Goal: Book appointment/travel/reservation

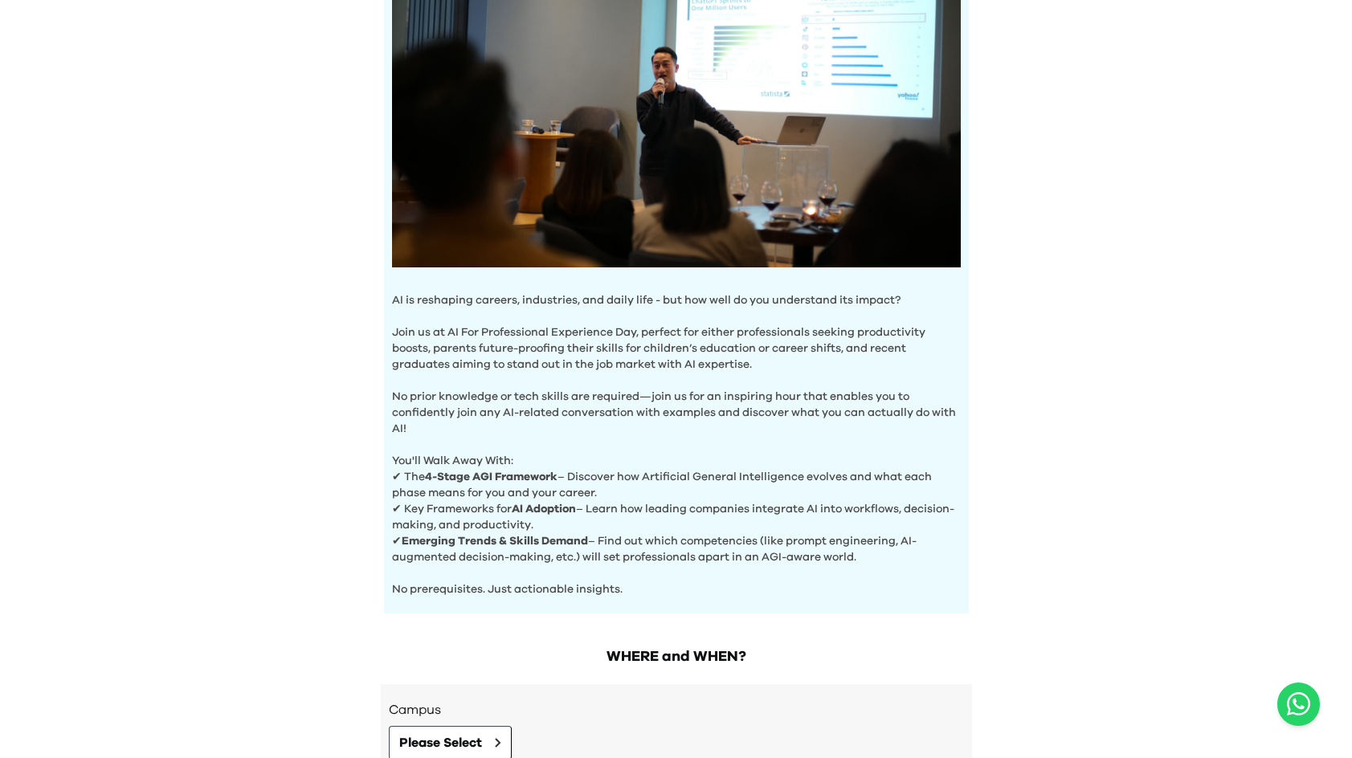
scroll to position [421, 0]
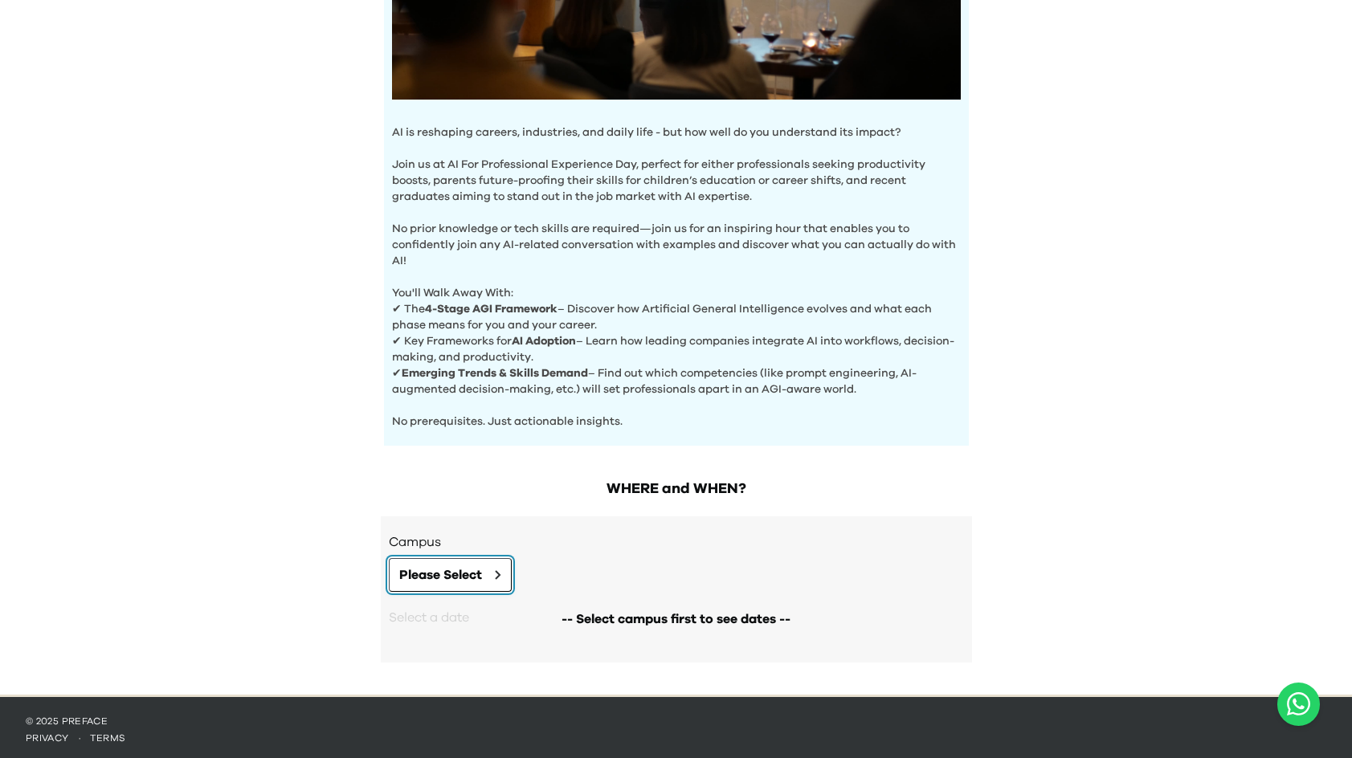
click at [484, 575] on button "Please Select" at bounding box center [450, 575] width 123 height 34
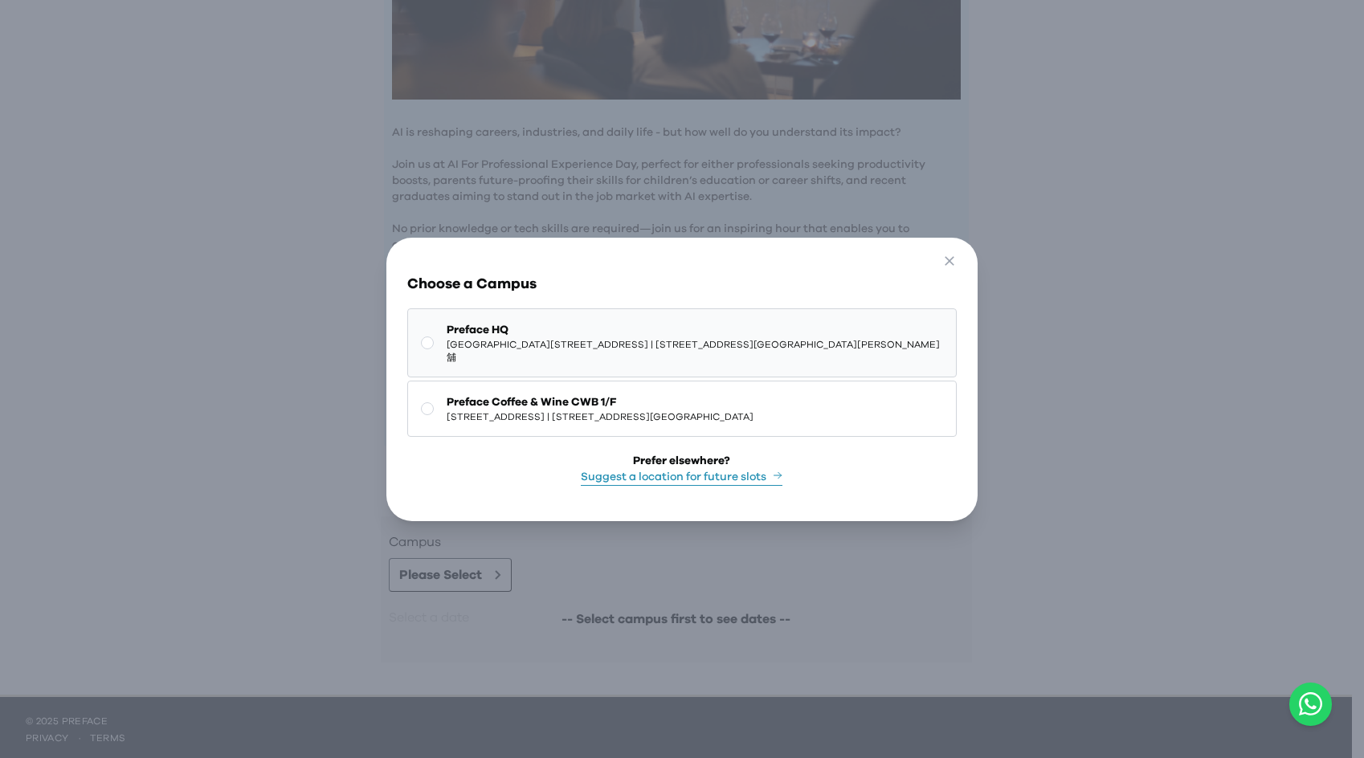
click at [844, 328] on span "Preface HQ" at bounding box center [695, 330] width 496 height 16
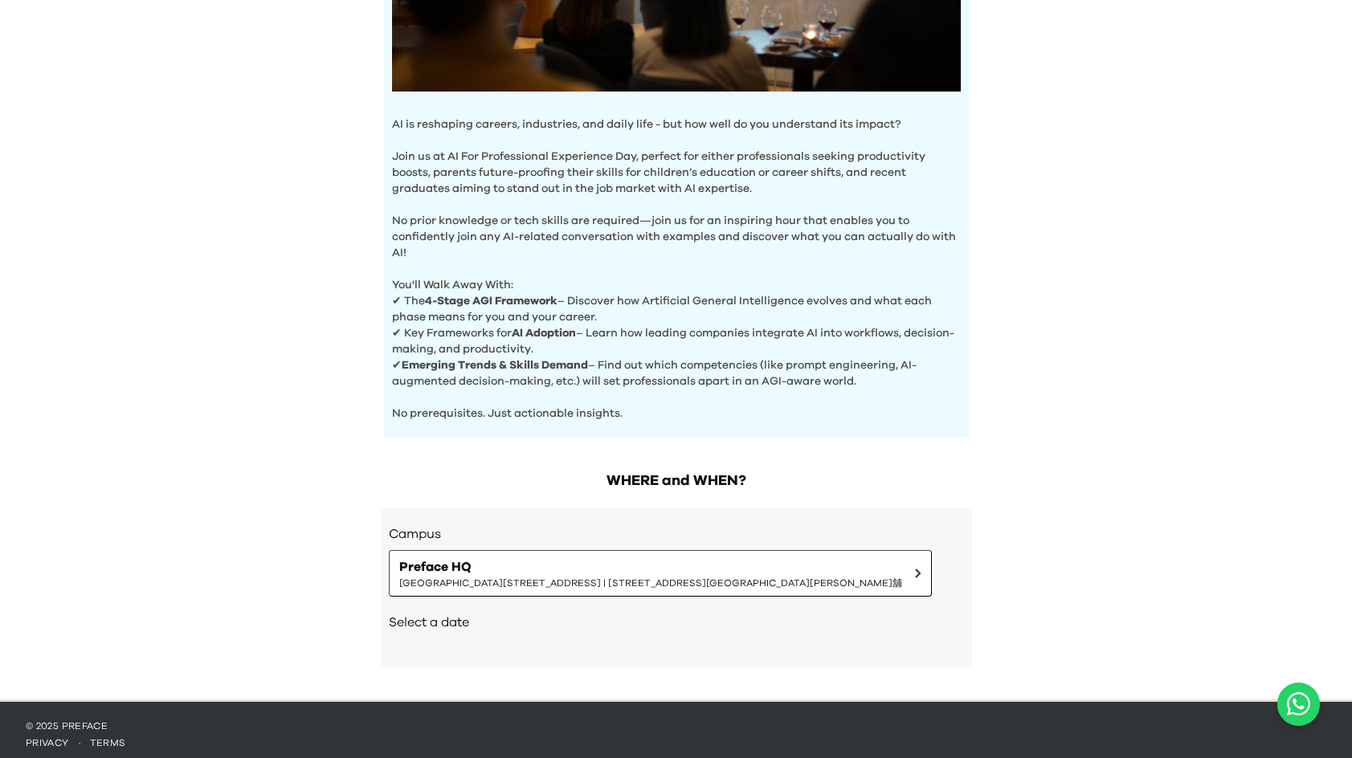
scroll to position [434, 0]
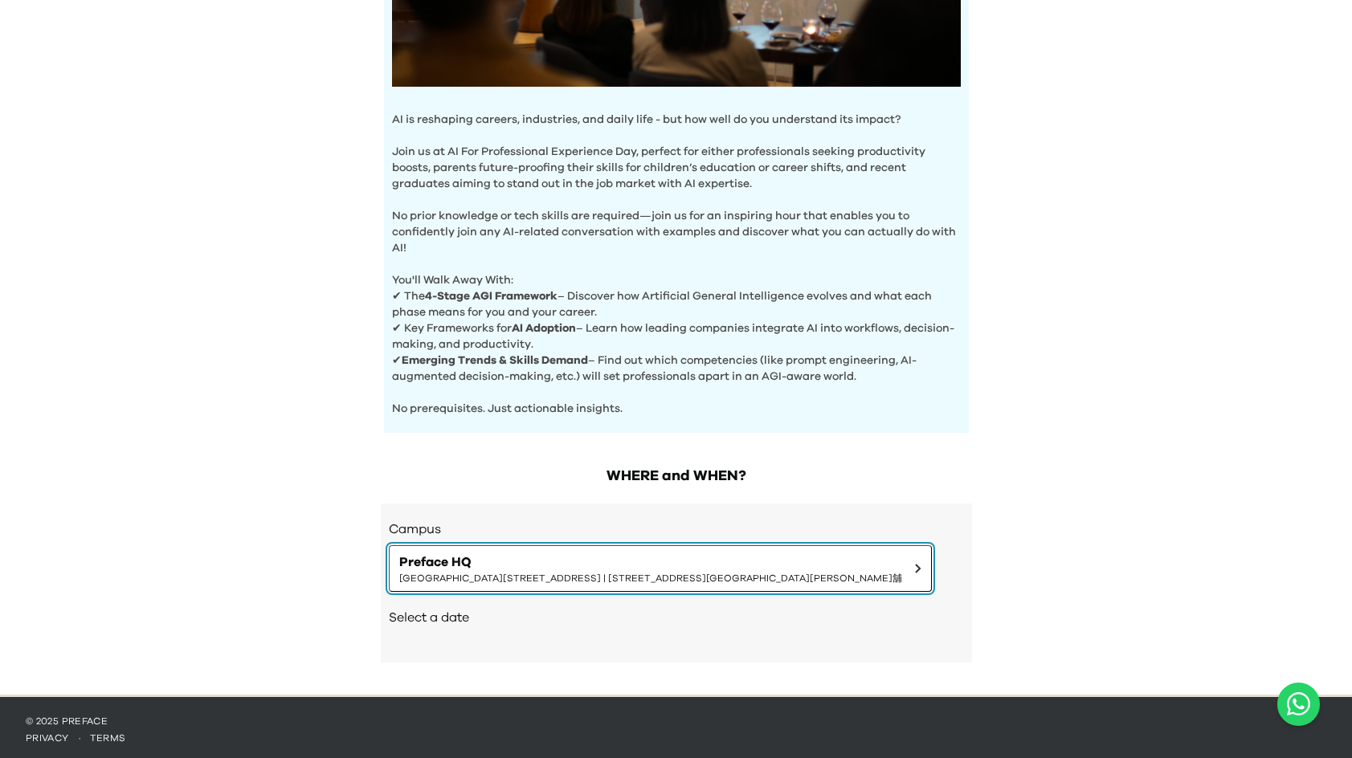
click at [724, 579] on span "[GEOGRAPHIC_DATA][STREET_ADDRESS] | [STREET_ADDRESS][GEOGRAPHIC_DATA][PERSON_NA…" at bounding box center [650, 578] width 503 height 13
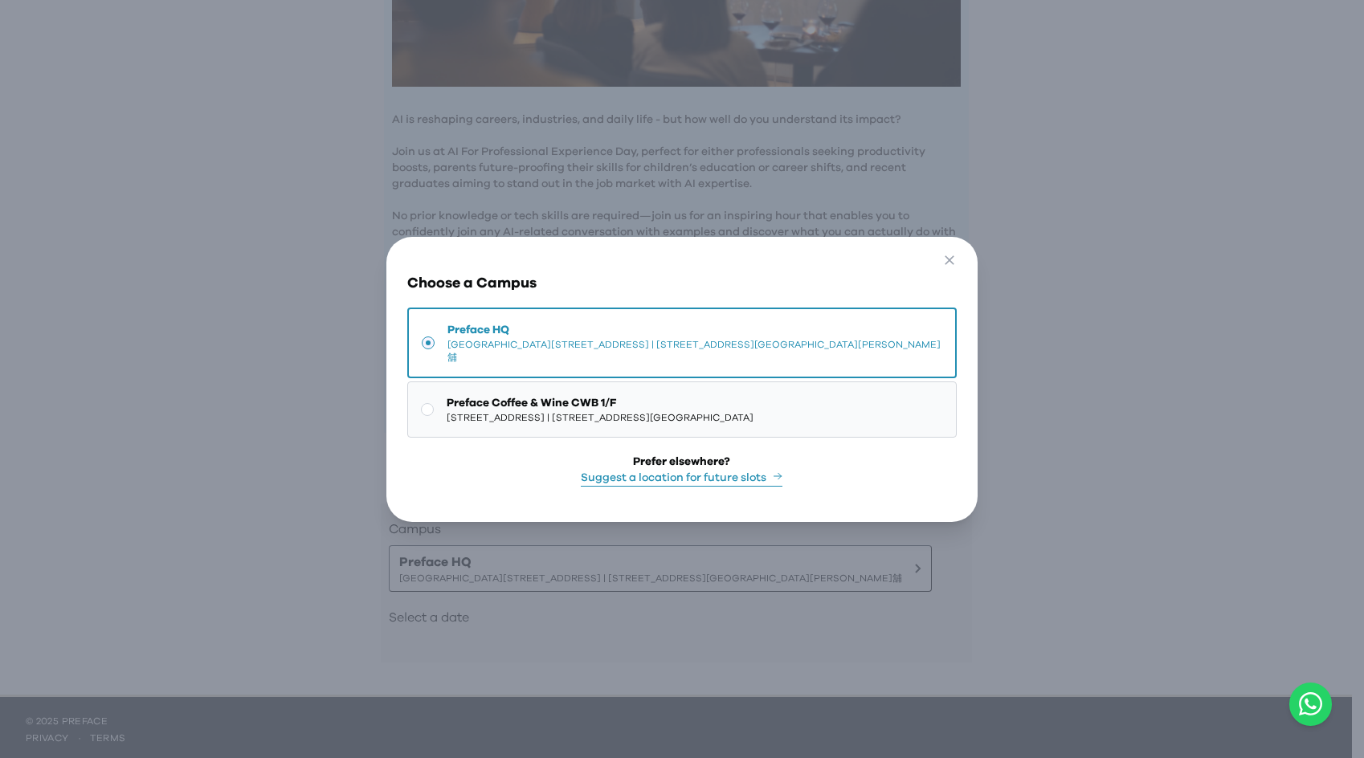
click at [753, 411] on span "[STREET_ADDRESS] | [STREET_ADDRESS][GEOGRAPHIC_DATA]" at bounding box center [600, 417] width 307 height 13
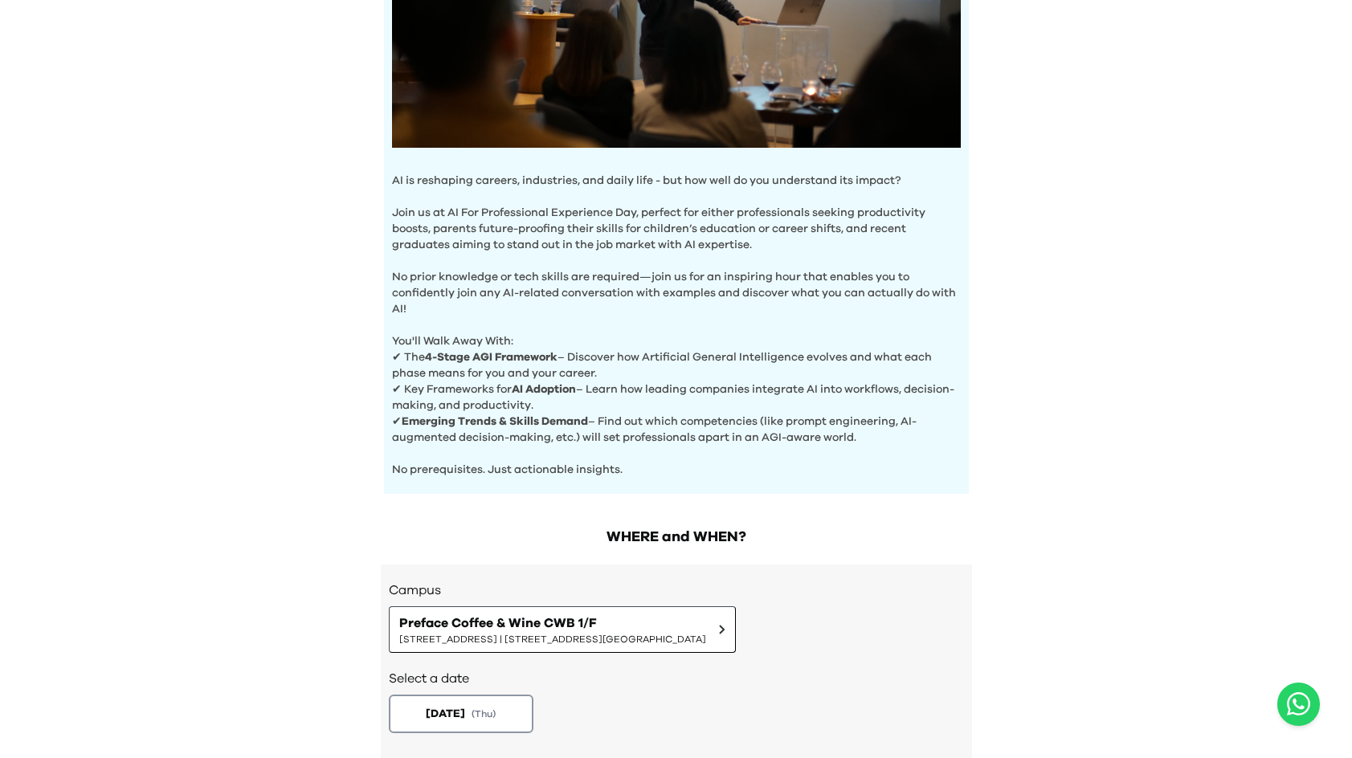
scroll to position [0, 0]
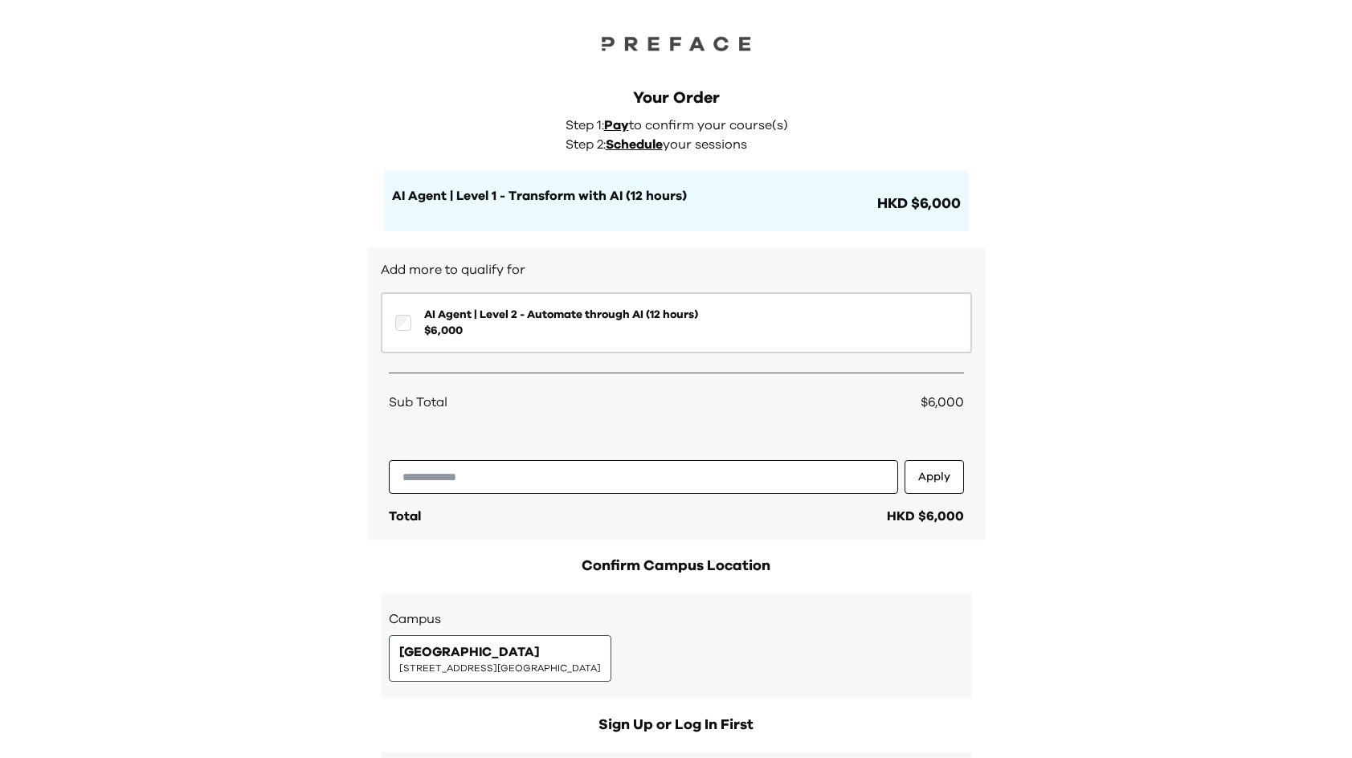
click at [656, 148] on span "Schedule" at bounding box center [634, 144] width 57 height 13
